Goal: Information Seeking & Learning: Learn about a topic

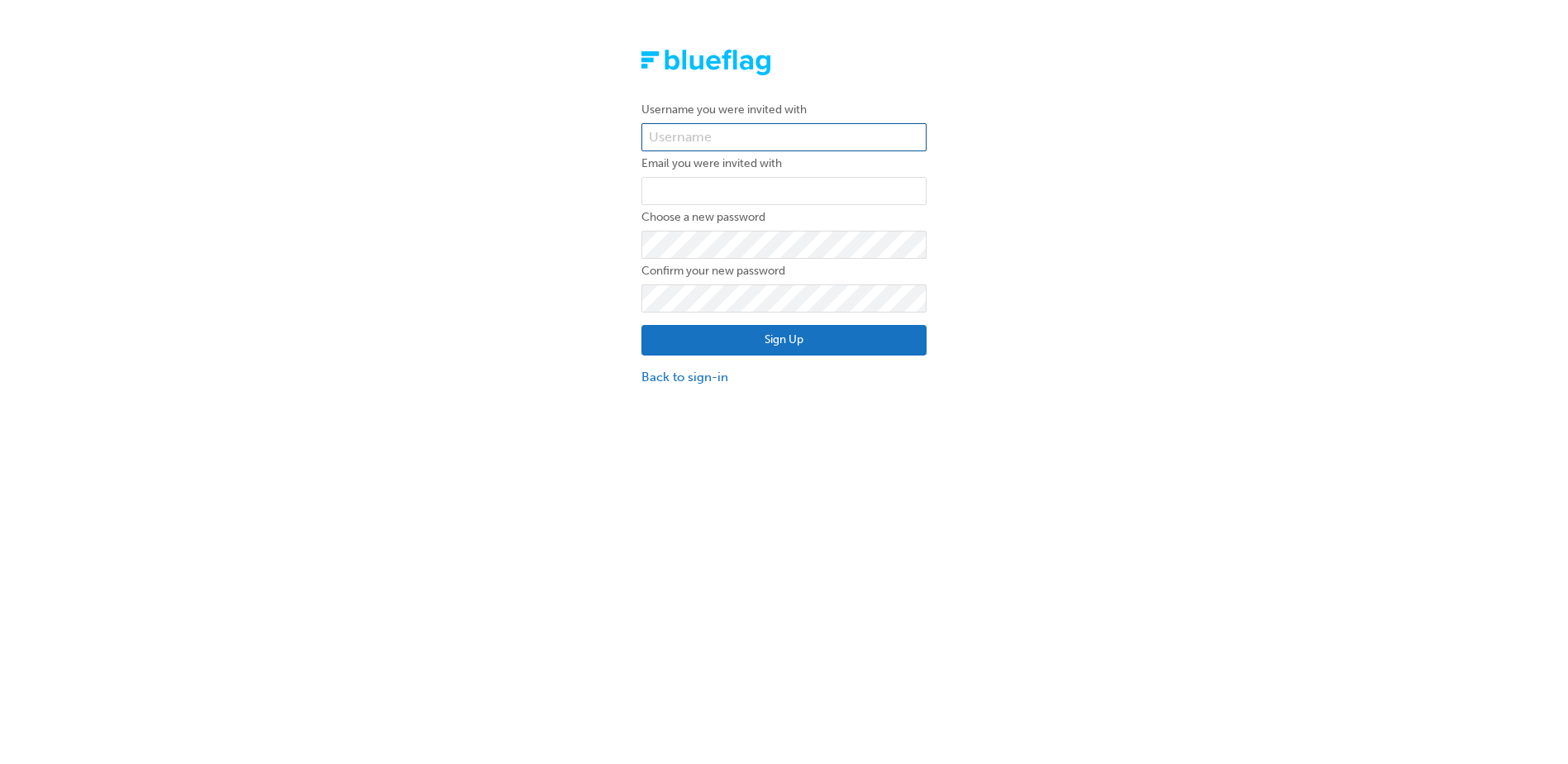
click at [752, 136] on input "text" at bounding box center [784, 138] width 285 height 29
type input "jhunt"
type input "jhunt@customfleet.com.au"
click at [767, 333] on button "Sign Up" at bounding box center [784, 340] width 285 height 31
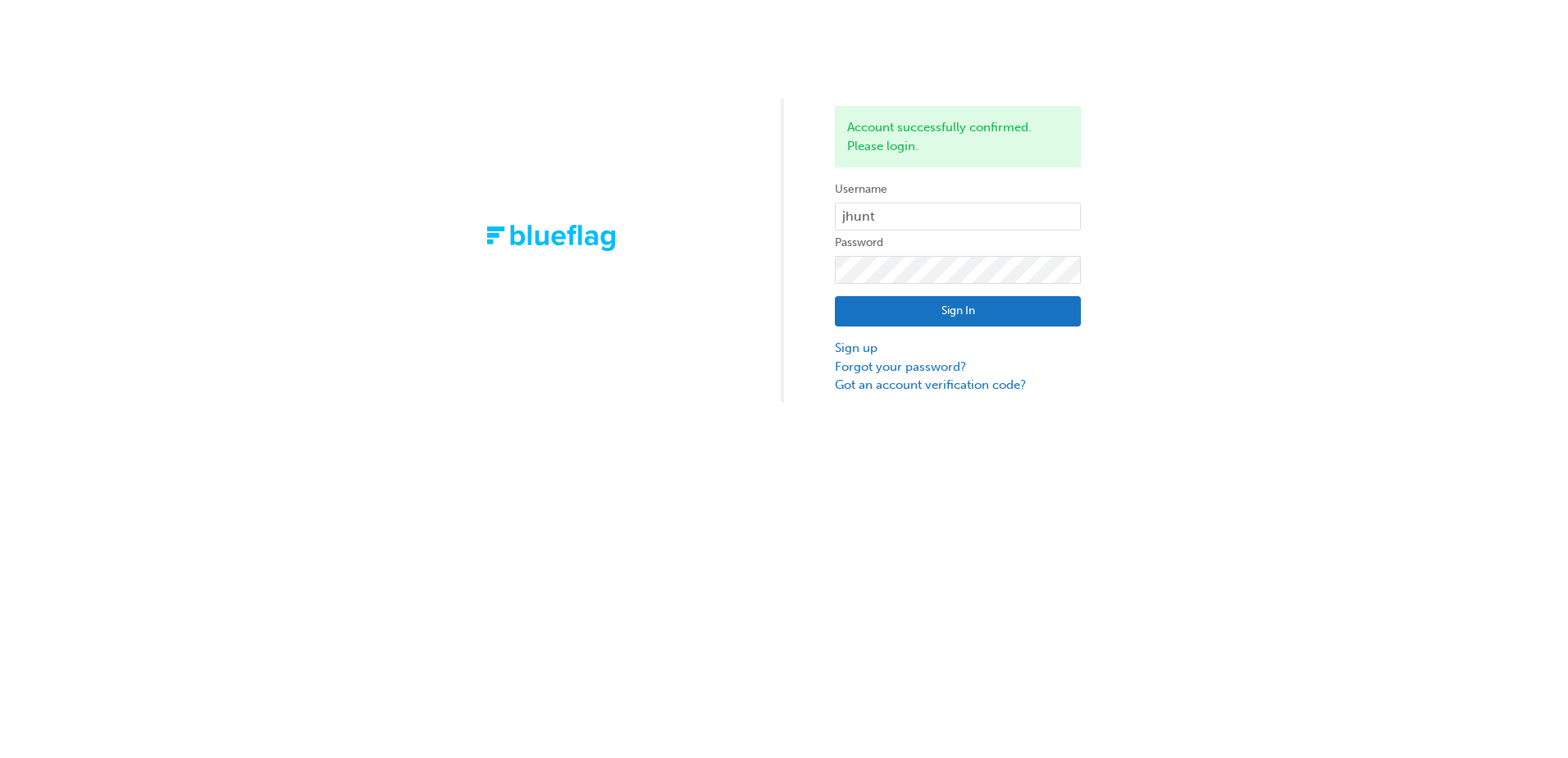
click at [978, 310] on button "Sign In" at bounding box center [957, 311] width 246 height 31
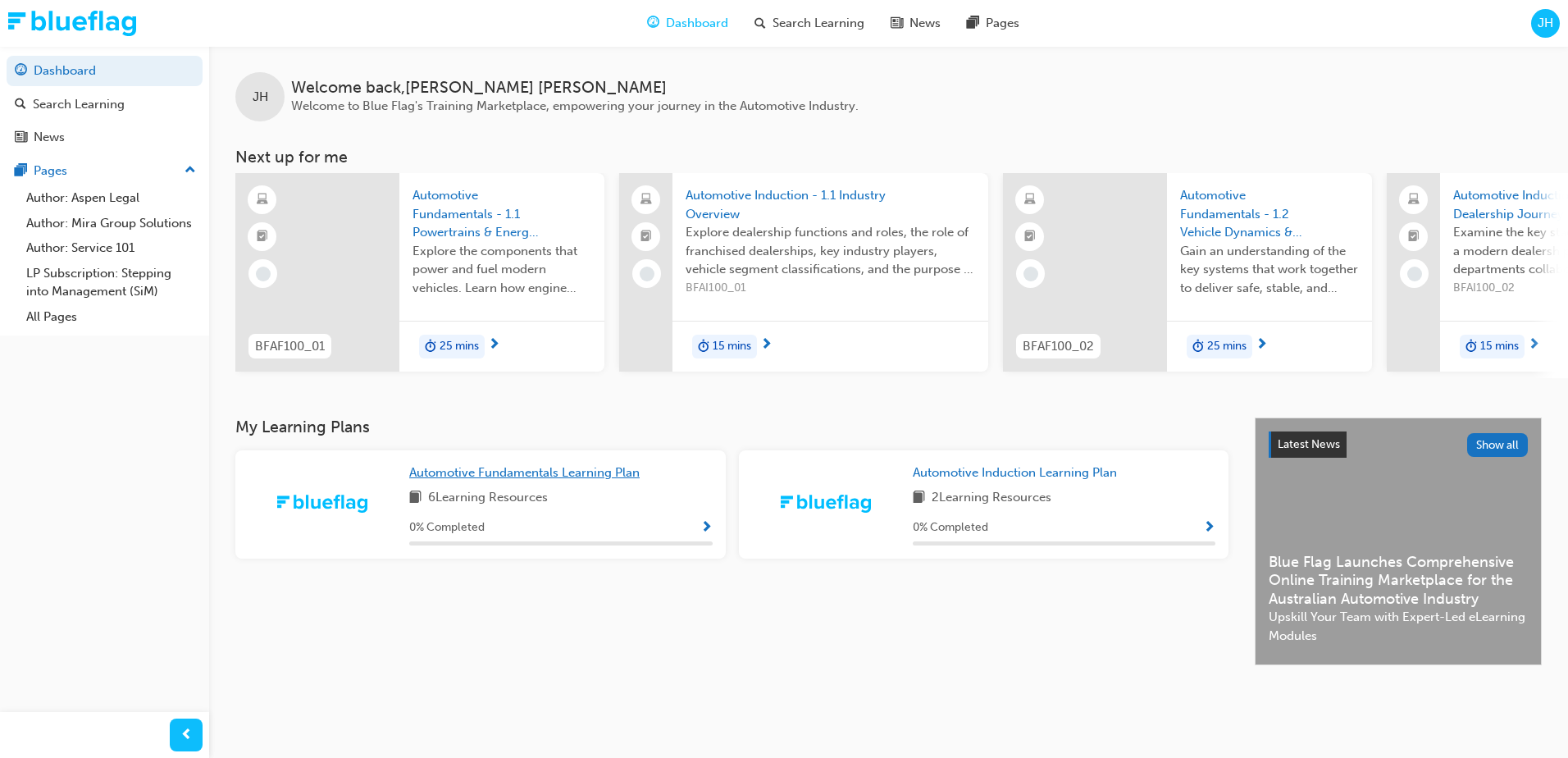
click at [607, 477] on span "Automotive Fundamentals Learning Plan" at bounding box center [524, 472] width 231 height 15
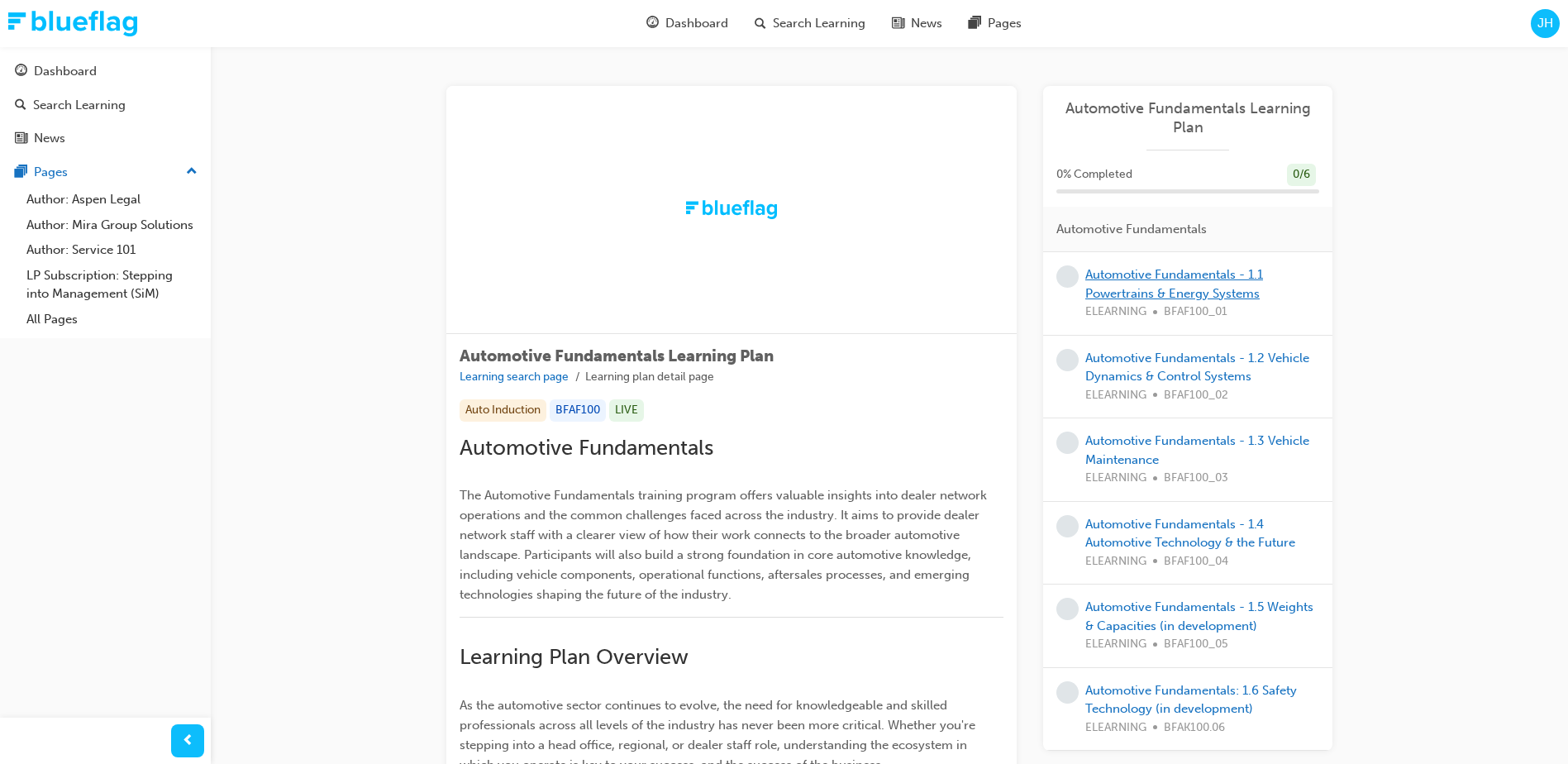
click at [1168, 276] on link "Automotive Fundamentals - 1.1 Powertrains & Energy Systems" at bounding box center [1174, 284] width 178 height 34
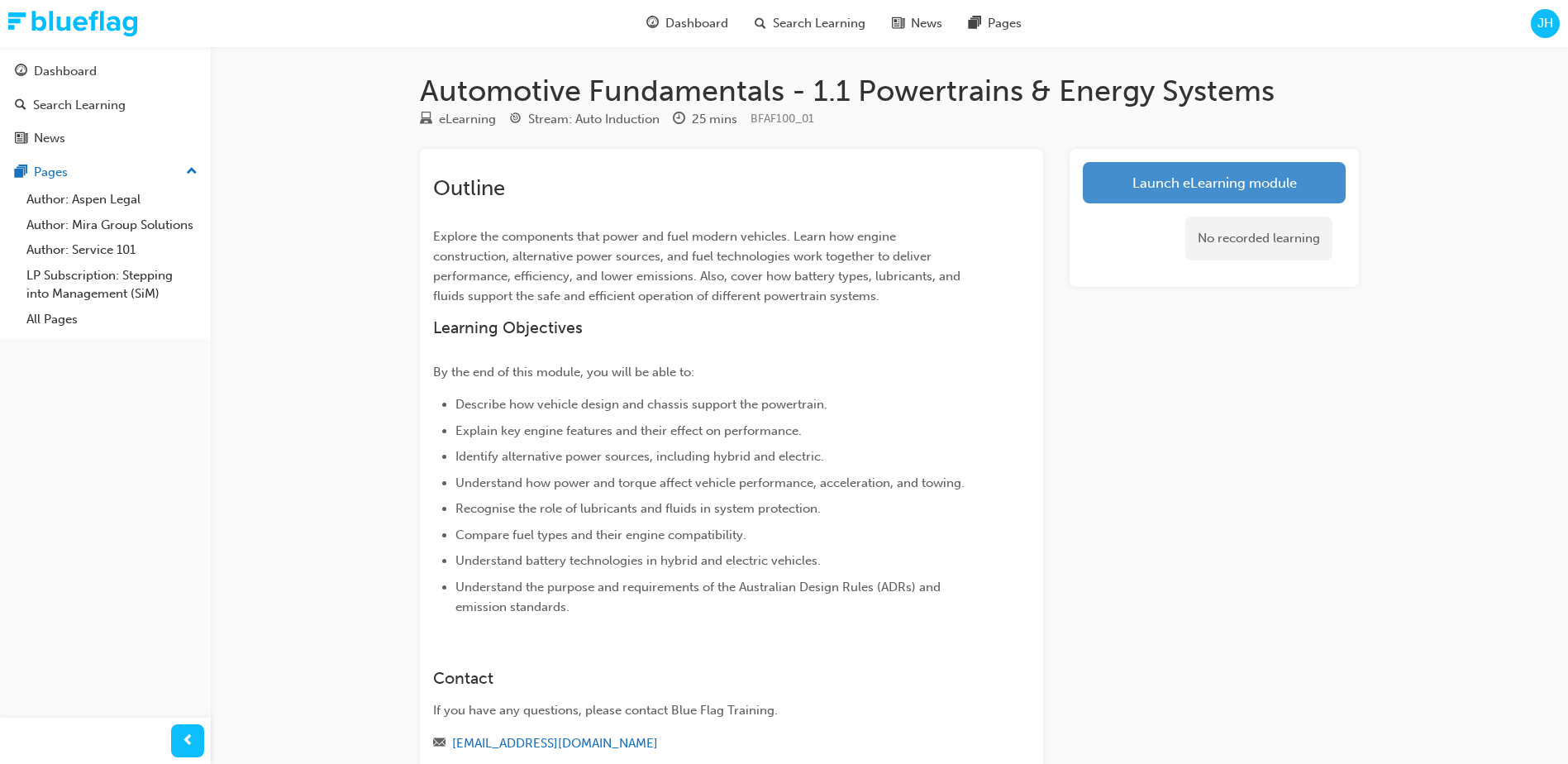
click at [1200, 174] on link "Launch eLearning module" at bounding box center [1214, 183] width 263 height 42
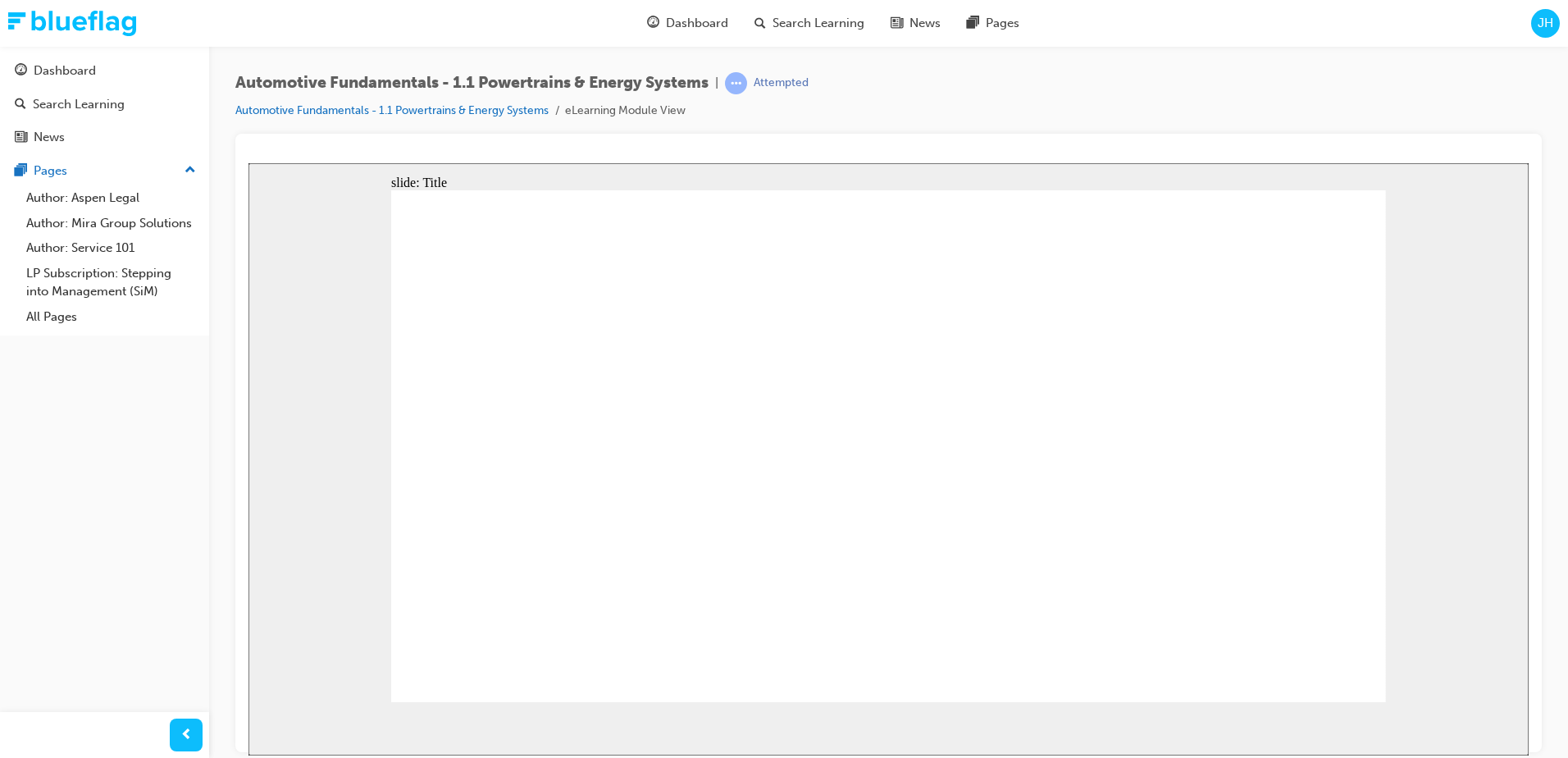
drag, startPoint x: 1238, startPoint y: 124, endPoint x: 1226, endPoint y: 146, distance: 25.1
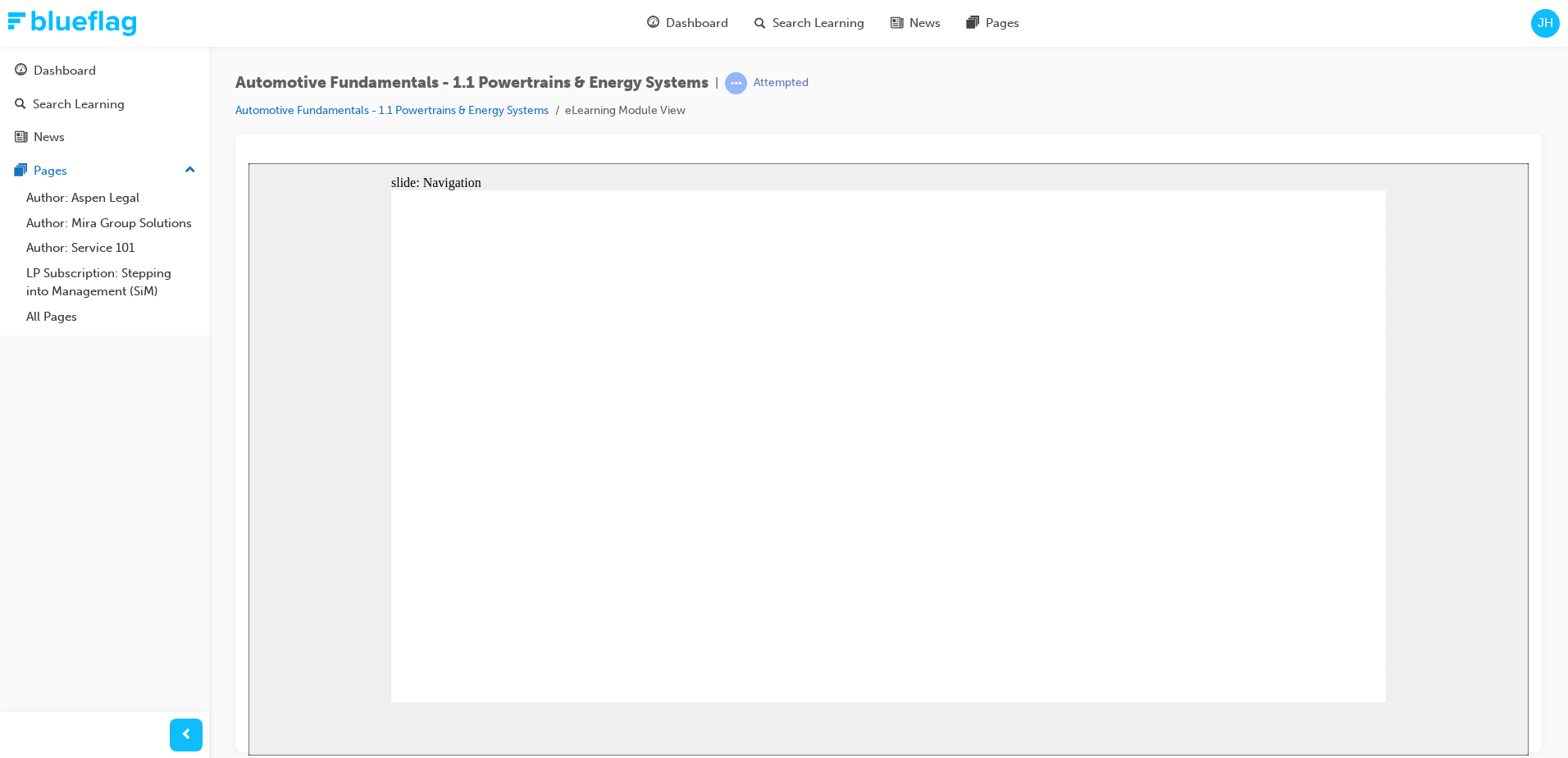
click at [1238, 124] on div "Automotive Fundamentals - 1.1 Powertrains & Energy Systems | Attempted Automoti…" at bounding box center [889, 103] width 1306 height 61
